Goal: Task Accomplishment & Management: Manage account settings

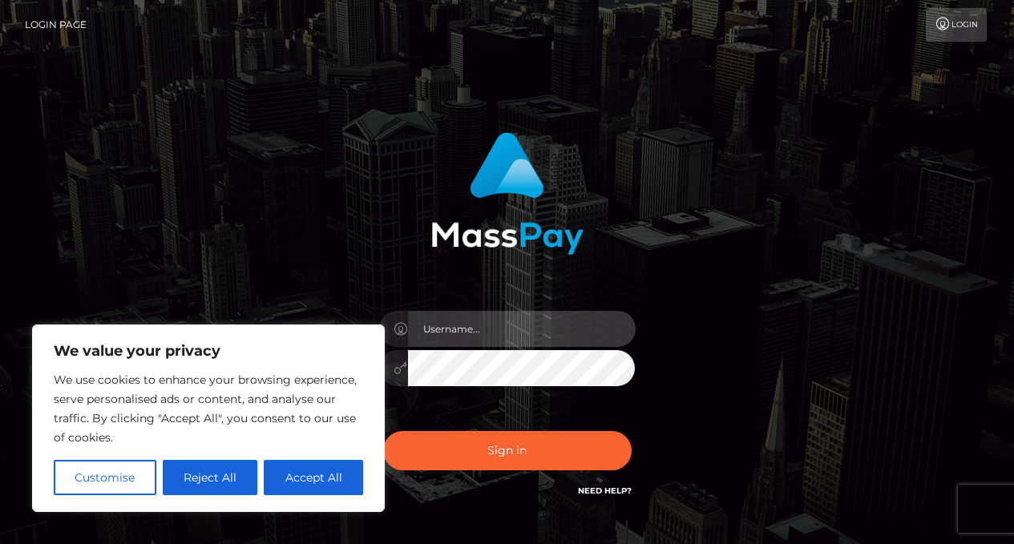
click at [465, 334] on input "text" at bounding box center [522, 329] width 228 height 36
type input "[EMAIL_ADDRESS][DOMAIN_NAME]"
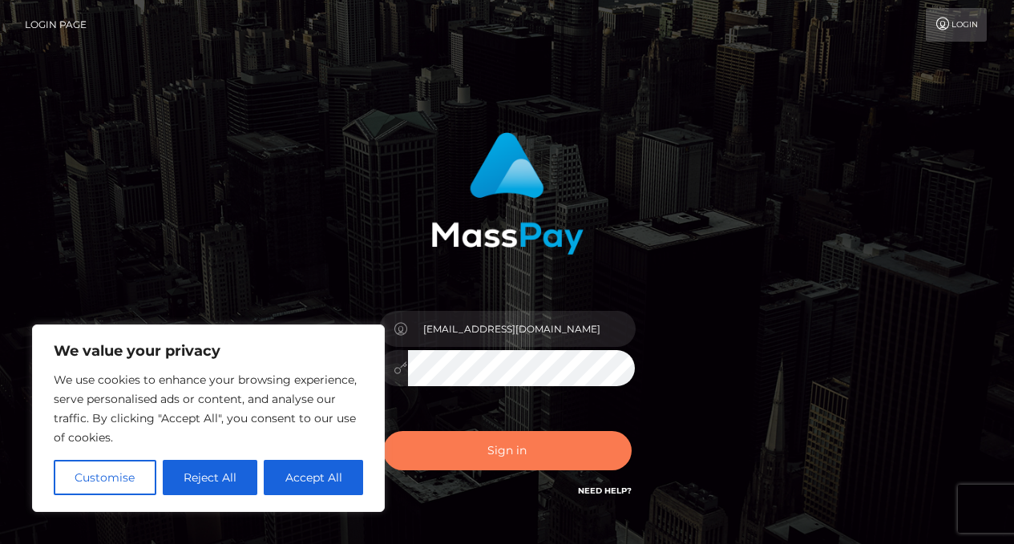
click at [515, 451] on button "Sign in" at bounding box center [507, 450] width 249 height 39
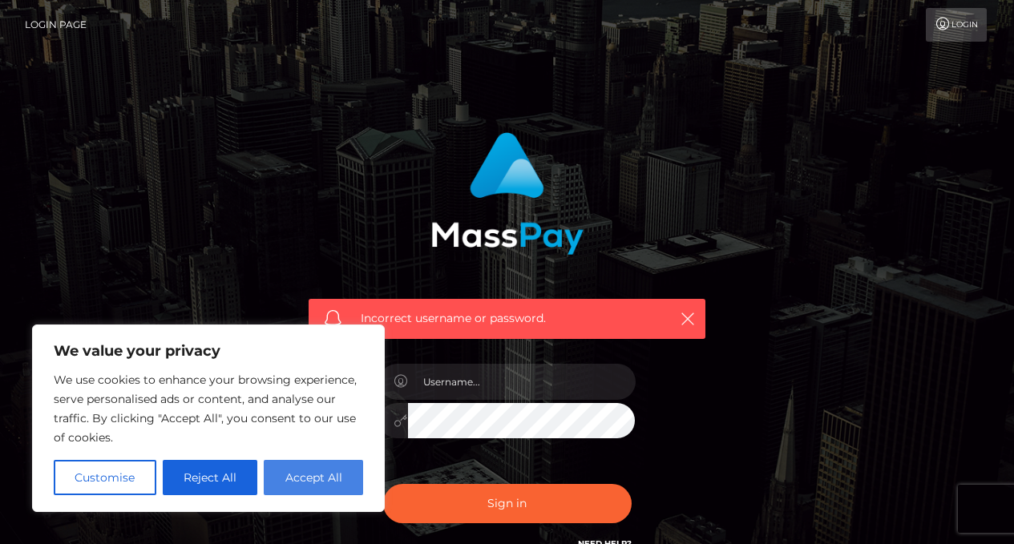
click at [322, 485] on button "Accept All" at bounding box center [313, 477] width 99 height 35
checkbox input "true"
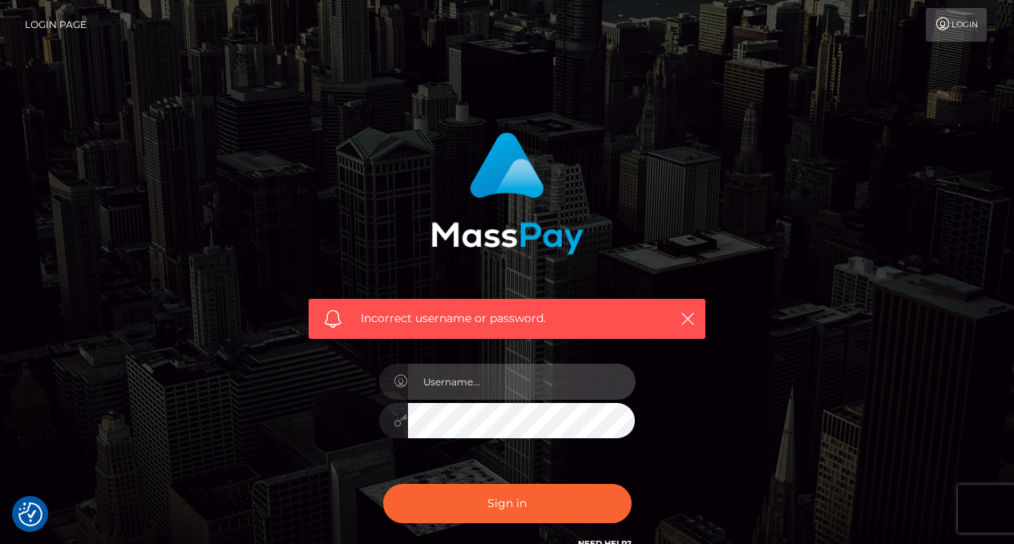
click at [474, 390] on input "text" at bounding box center [522, 382] width 228 height 36
type input "[EMAIL_ADDRESS][DOMAIN_NAME]"
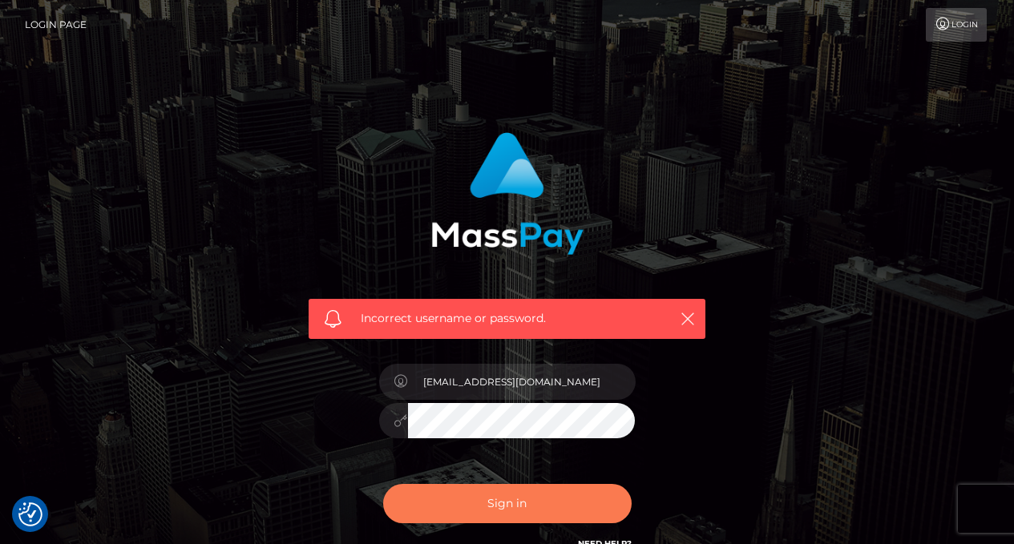
click at [516, 503] on button "Sign in" at bounding box center [507, 503] width 249 height 39
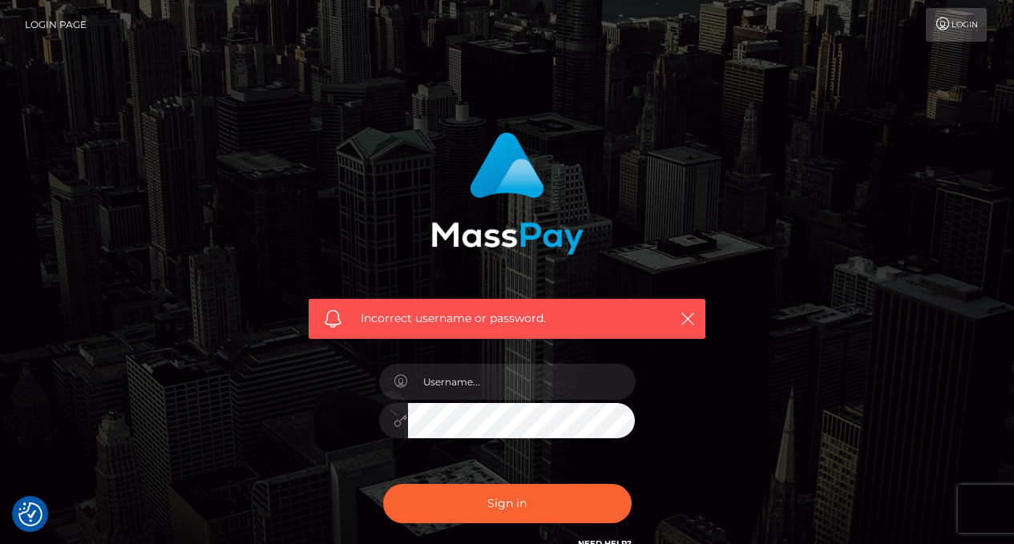
scroll to position [156, 0]
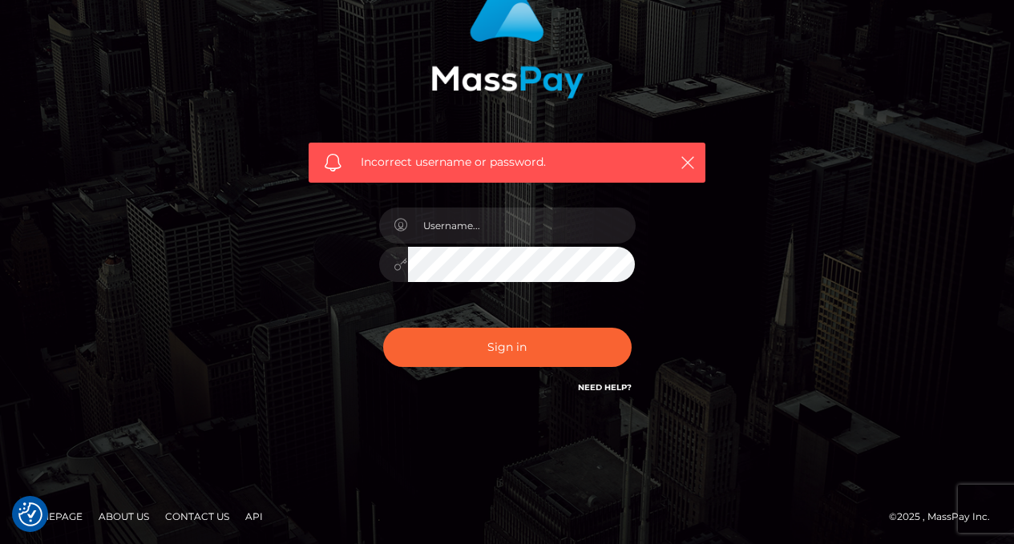
click at [592, 389] on link "Need Help?" at bounding box center [605, 387] width 54 height 10
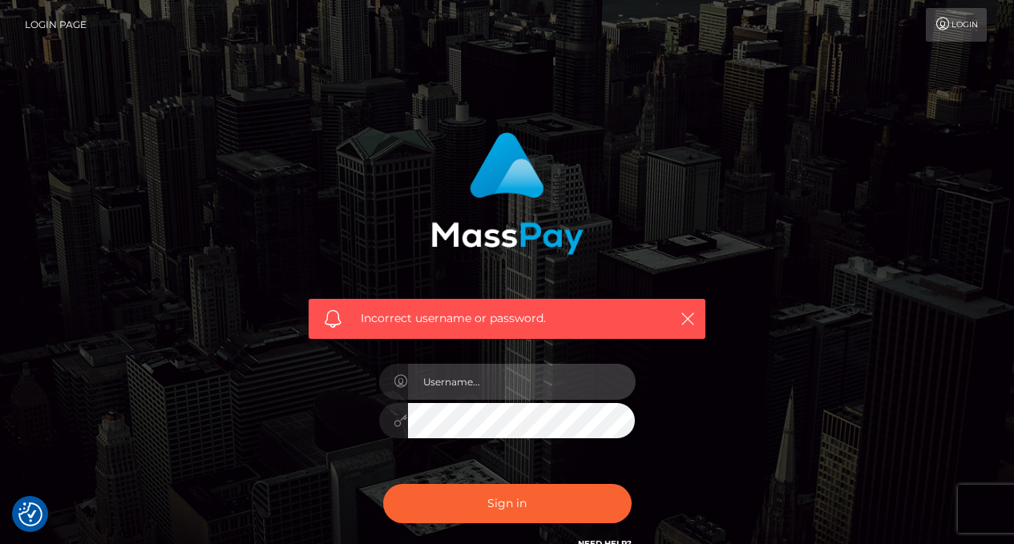
click at [460, 386] on input "text" at bounding box center [522, 382] width 228 height 36
